Goal: Information Seeking & Learning: Learn about a topic

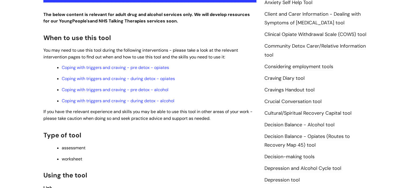
scroll to position [153, 0]
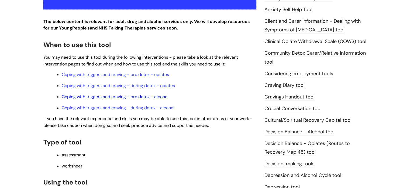
click at [164, 95] on link "Coping with triggers and craving - pre detox - alcohol" at bounding box center [115, 97] width 107 height 6
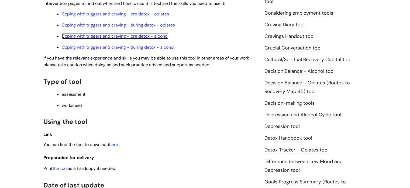
scroll to position [213, 0]
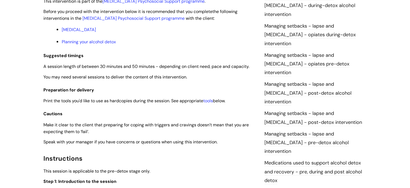
scroll to position [467, 0]
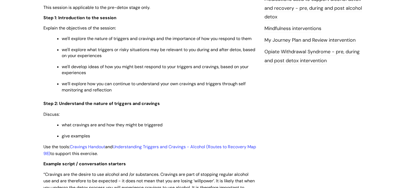
scroll to position [663, 0]
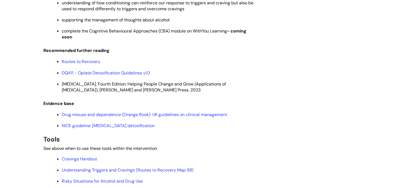
scroll to position [1311, 0]
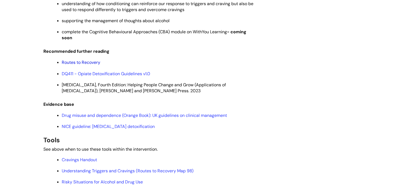
click at [86, 65] on link "Routes to Recovery" at bounding box center [81, 62] width 39 height 6
